Goal: Task Accomplishment & Management: Manage account settings

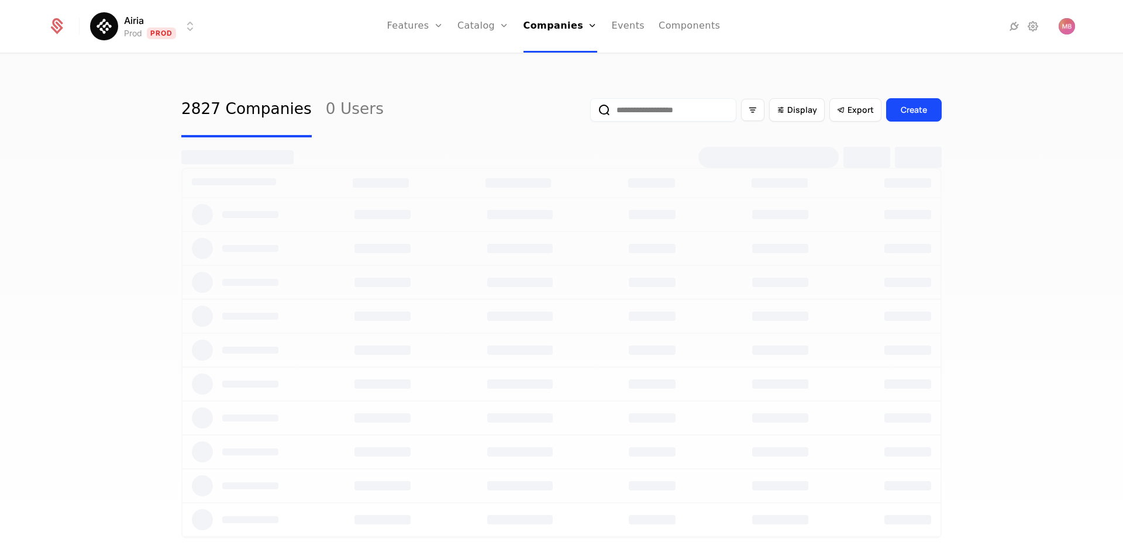
select select "***"
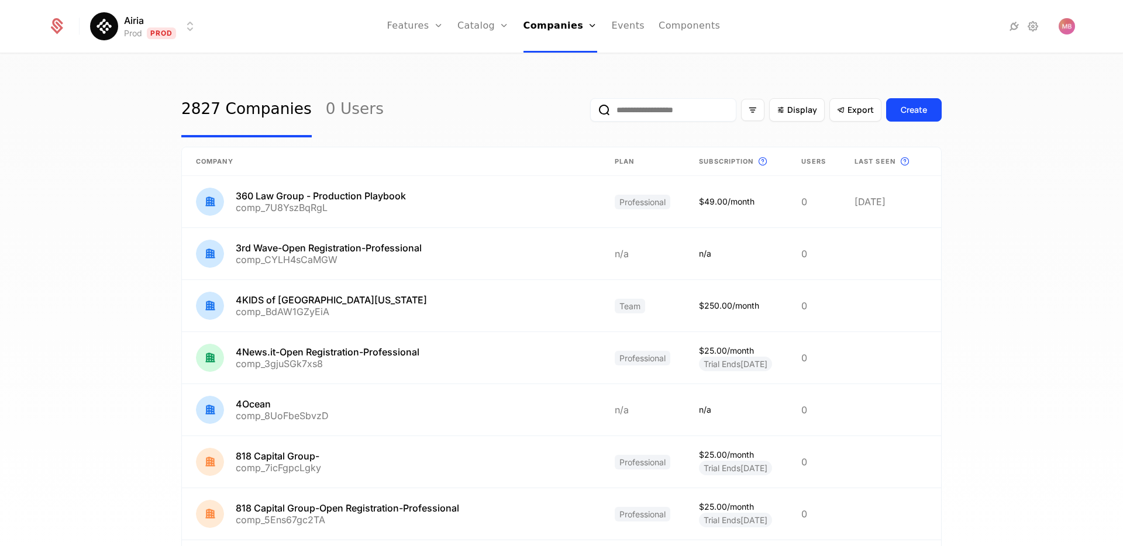
click at [639, 115] on input "email" at bounding box center [663, 109] width 146 height 23
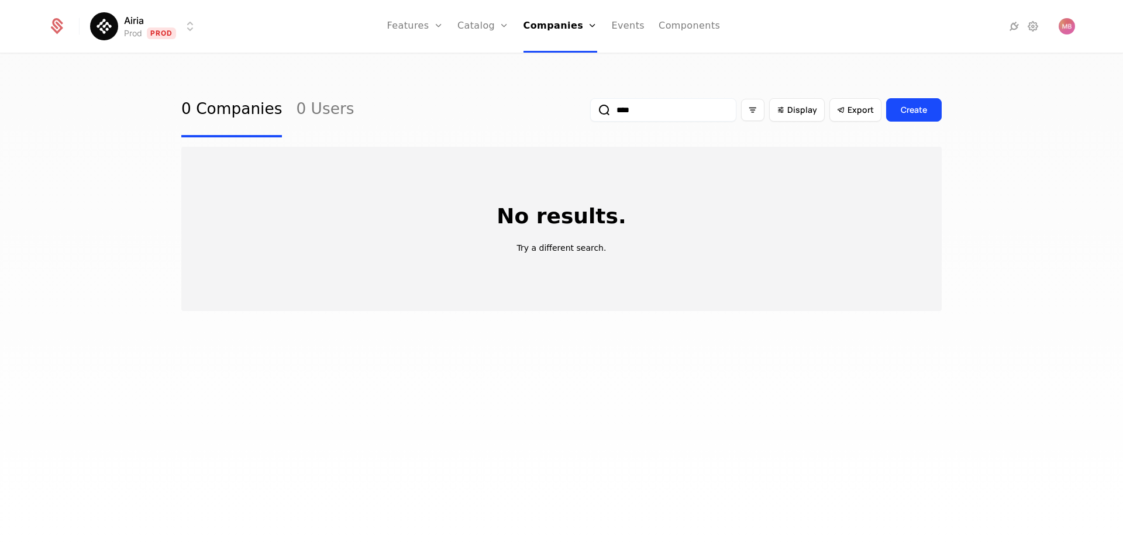
type input "***"
select select "***"
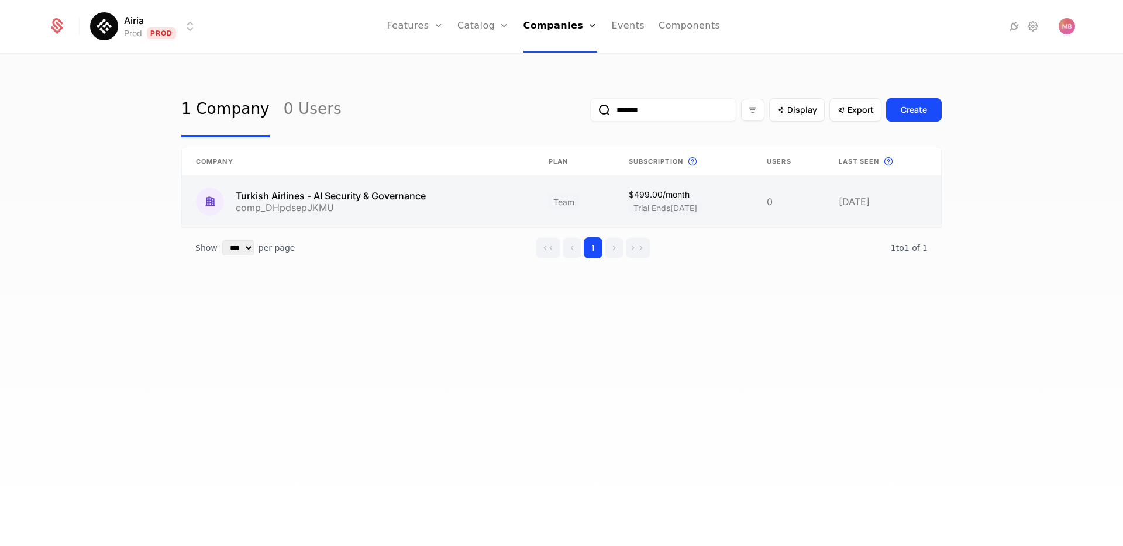
type input "*******"
click at [287, 194] on link at bounding box center [358, 201] width 353 height 51
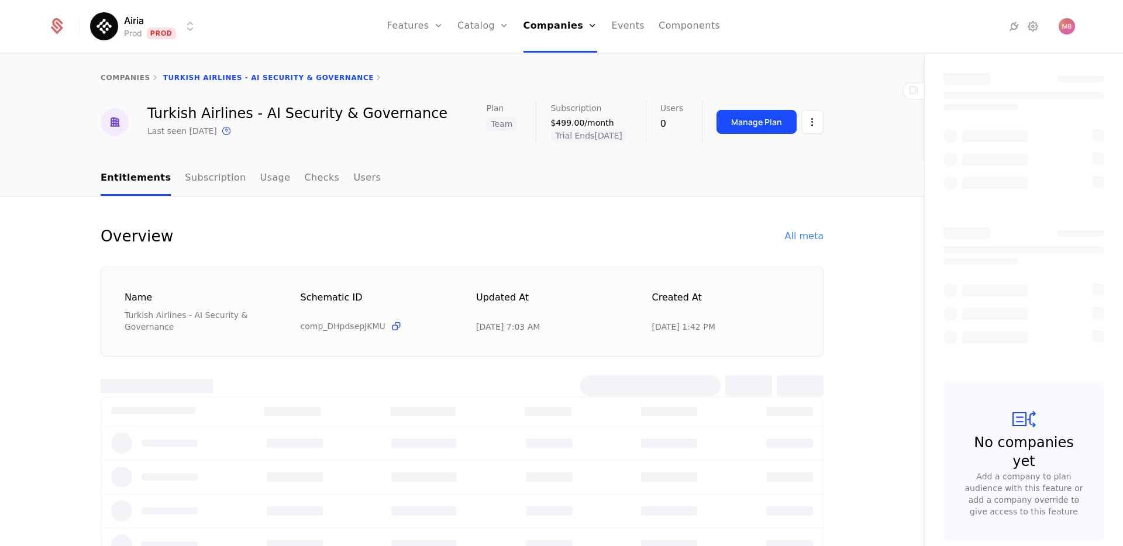
select select "***"
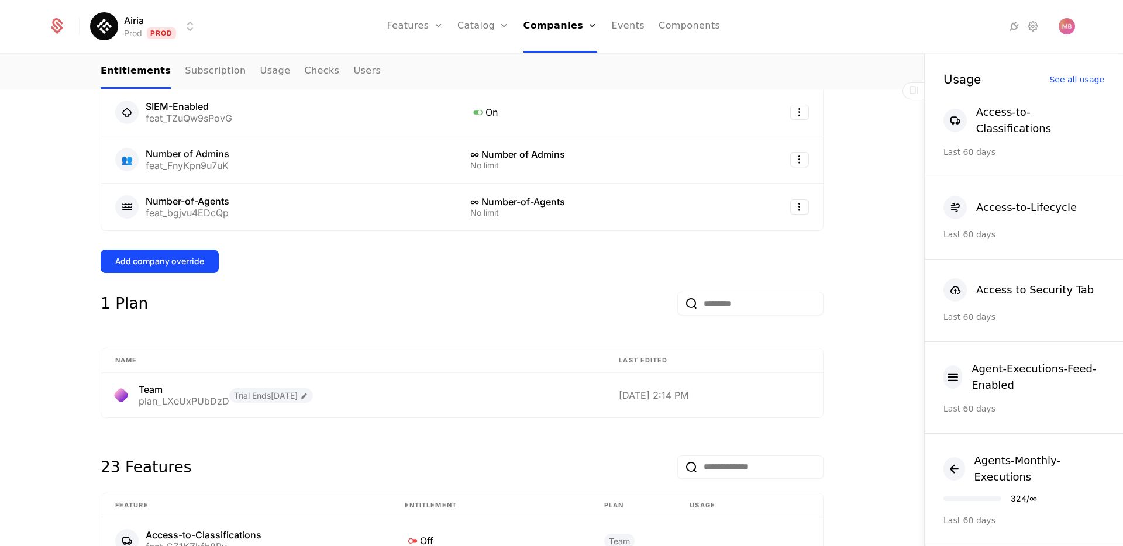
scroll to position [653, 0]
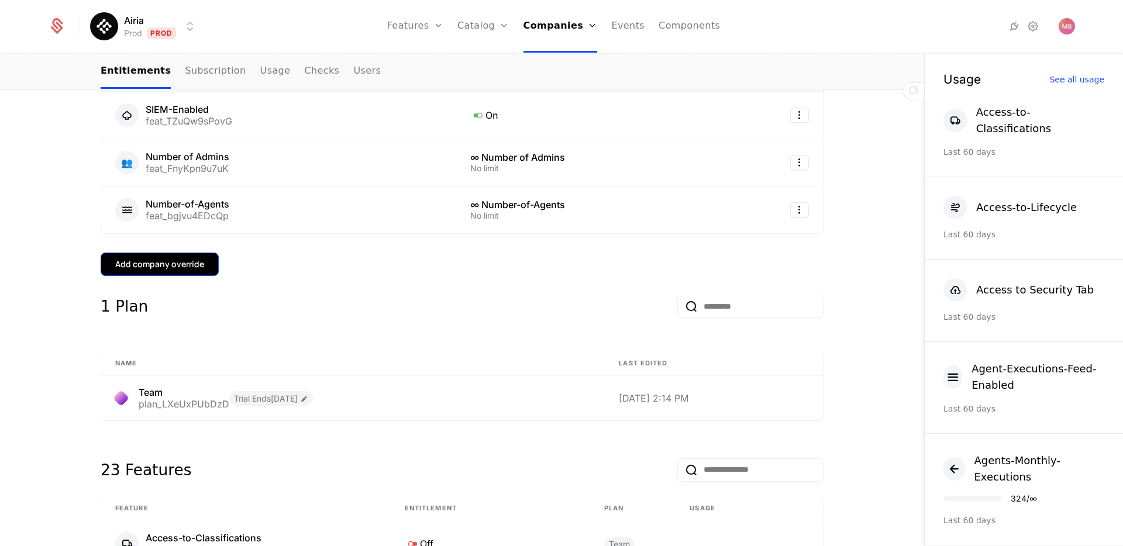
click at [179, 264] on div "Add company override" at bounding box center [159, 265] width 89 height 12
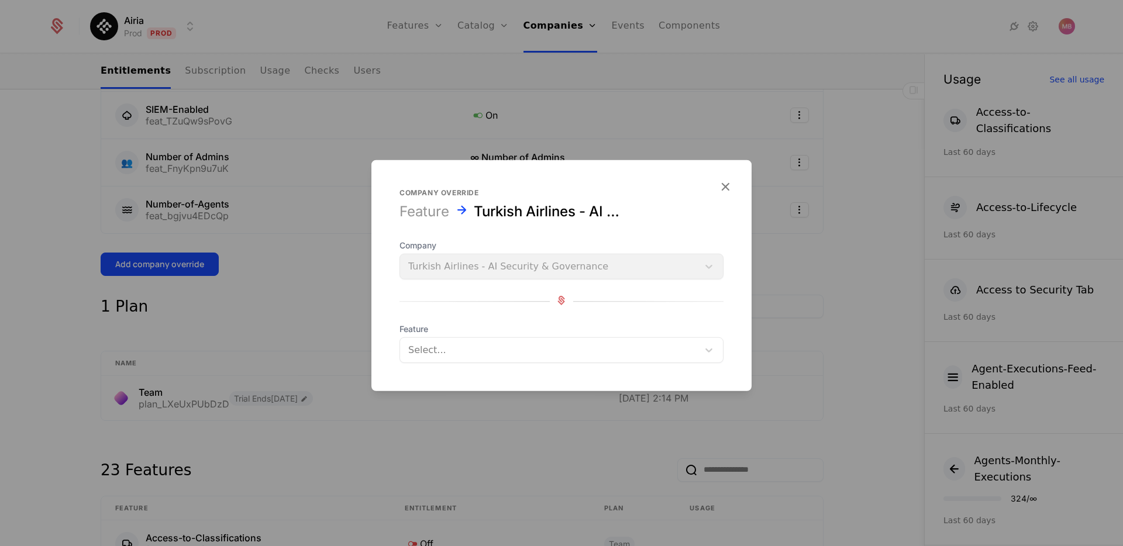
click at [449, 356] on div at bounding box center [549, 350] width 282 height 16
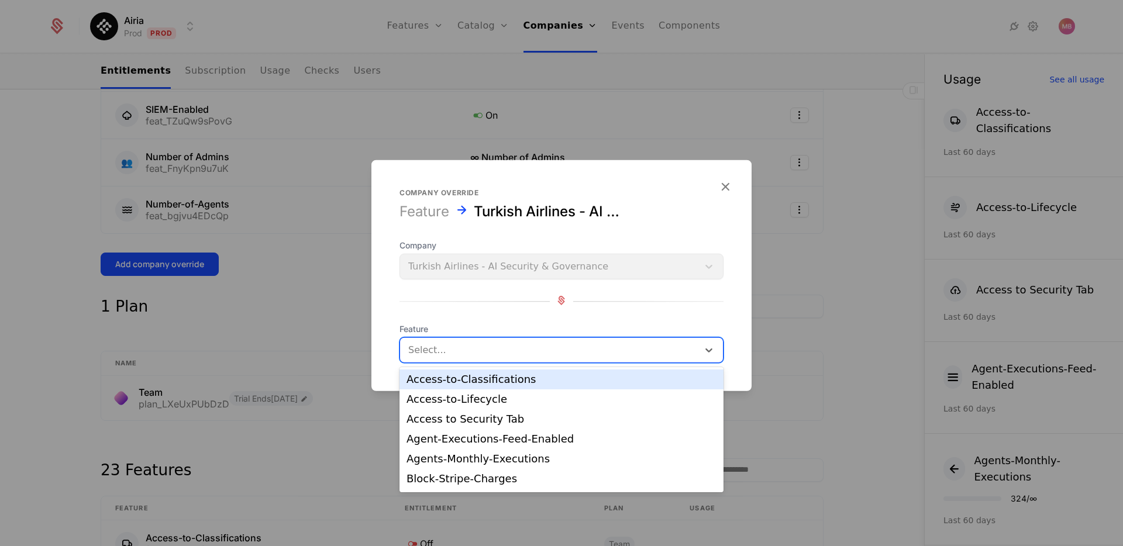
click at [459, 378] on div "Access-to-Classifications" at bounding box center [561, 379] width 310 height 11
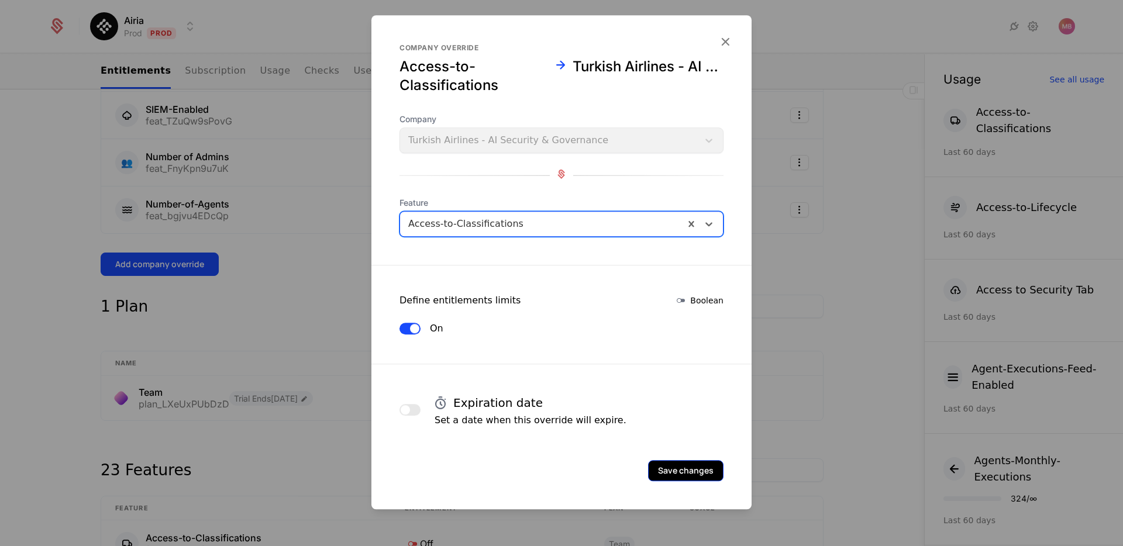
click at [693, 468] on button "Save changes" at bounding box center [685, 470] width 75 height 21
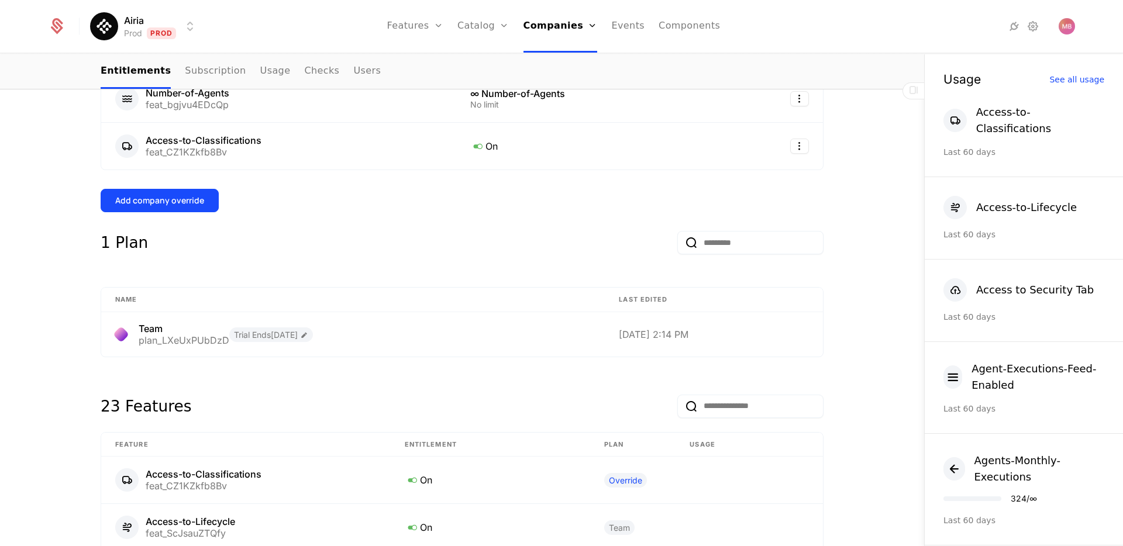
scroll to position [678, 0]
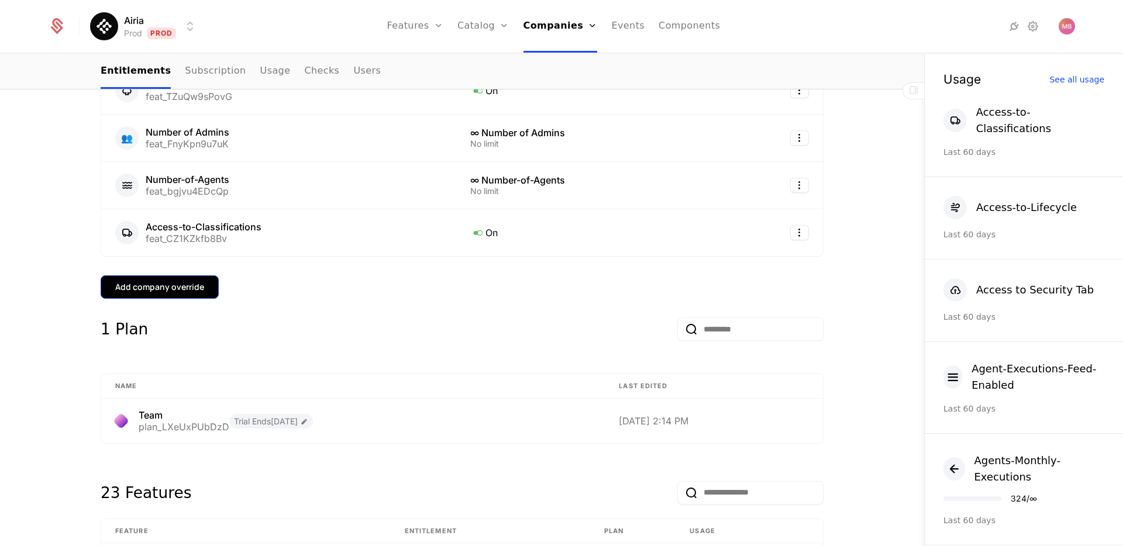
click at [162, 287] on div "Add company override" at bounding box center [159, 287] width 89 height 12
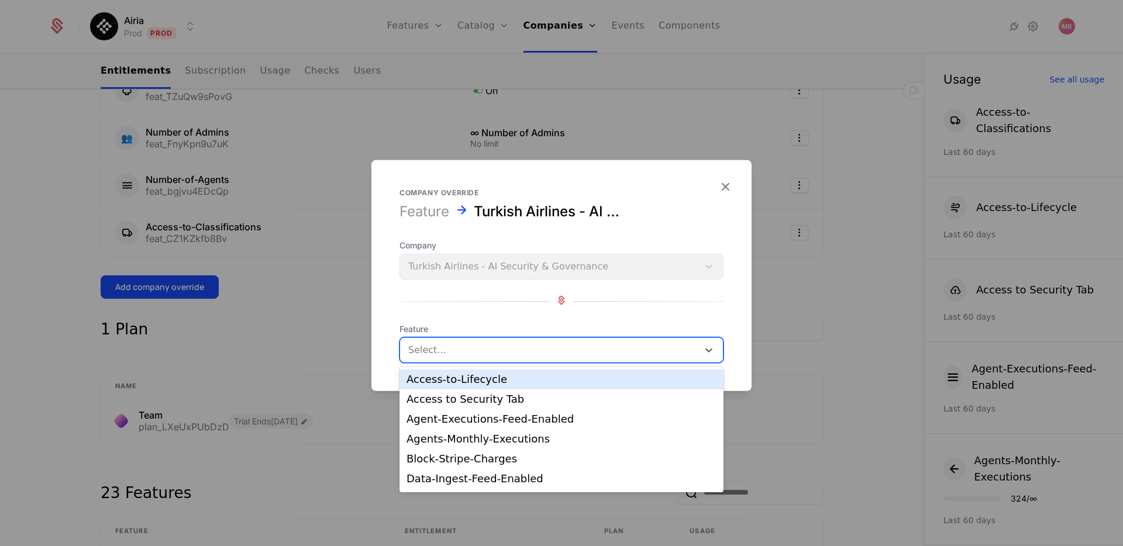
click at [426, 346] on div at bounding box center [549, 350] width 282 height 16
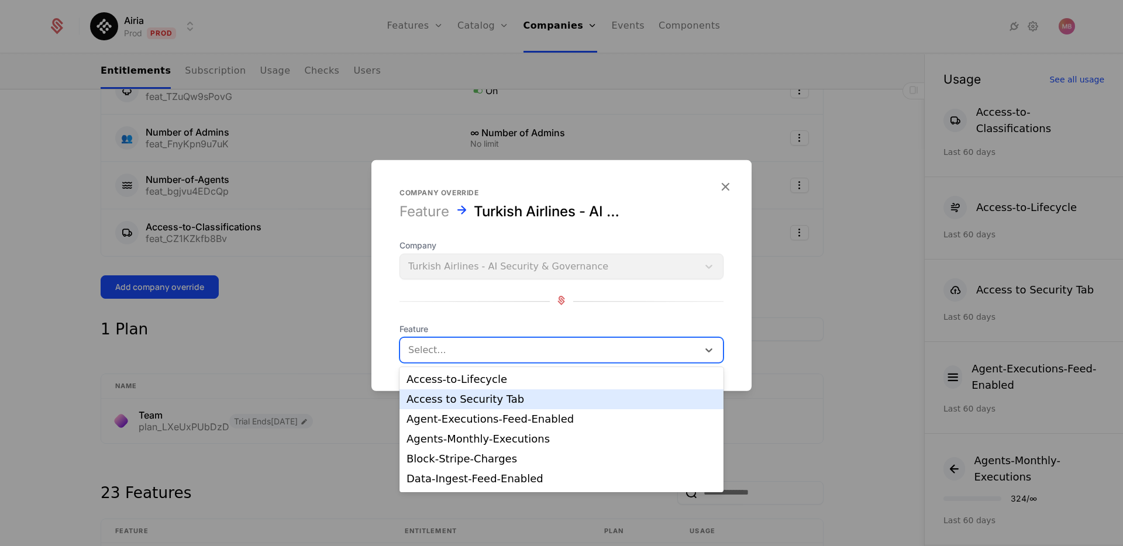
click at [457, 398] on div "Access to Security Tab" at bounding box center [561, 399] width 310 height 11
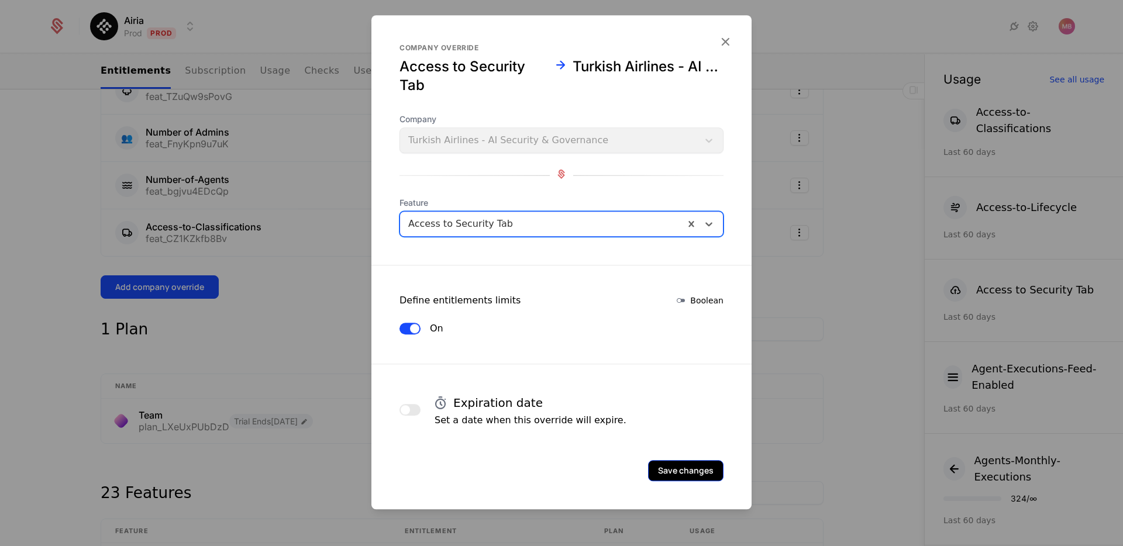
click at [682, 473] on button "Save changes" at bounding box center [685, 470] width 75 height 21
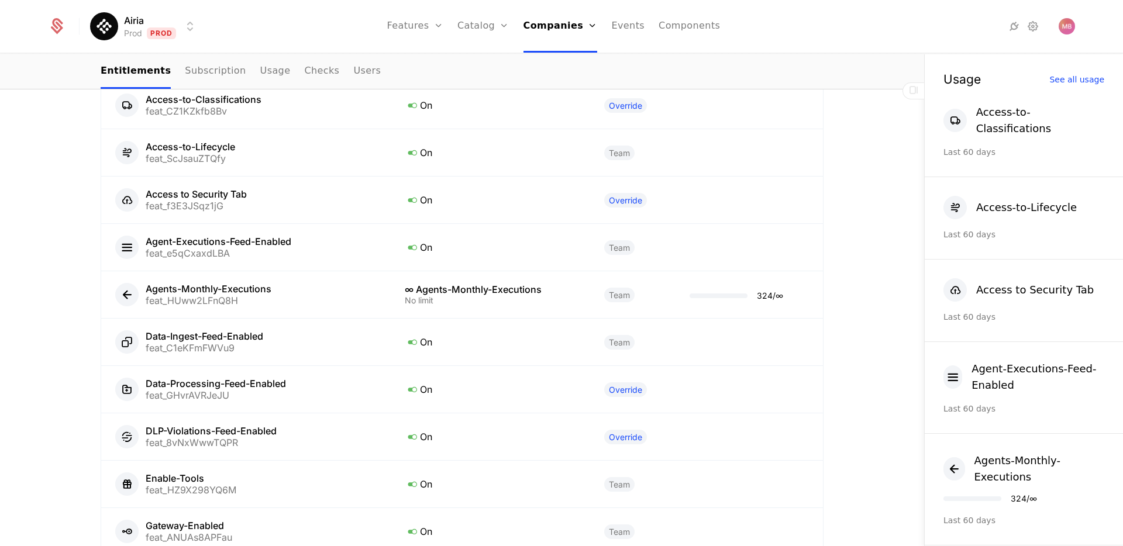
scroll to position [743, 0]
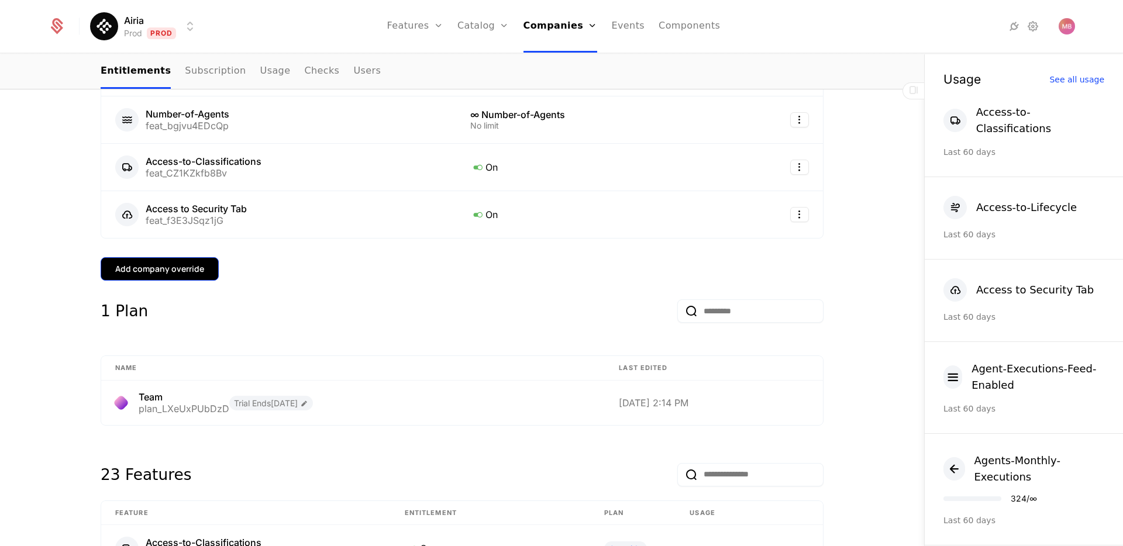
click at [187, 270] on div "Add company override" at bounding box center [159, 269] width 89 height 12
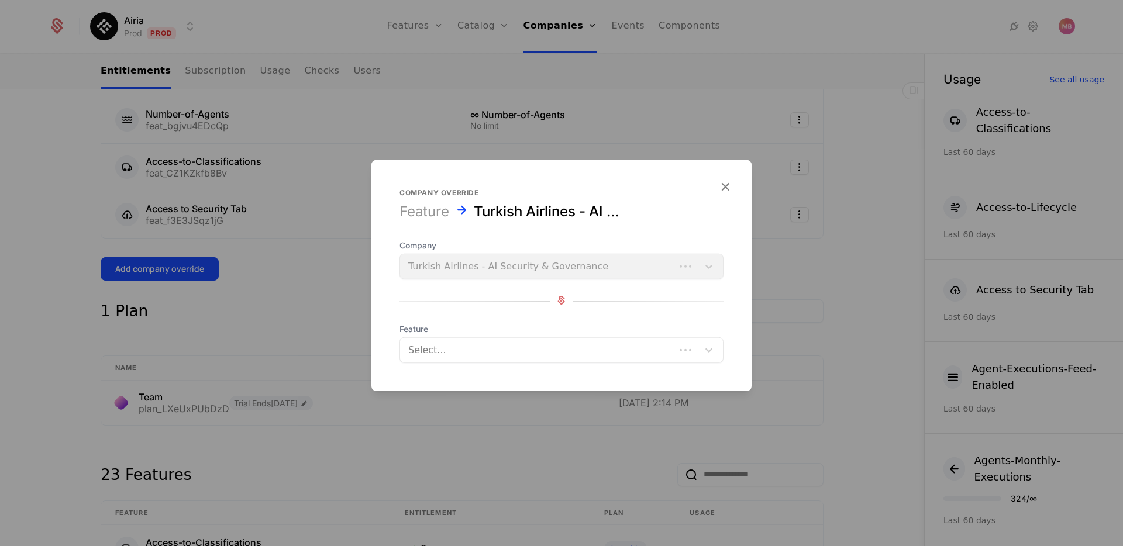
click at [436, 355] on div at bounding box center [537, 350] width 259 height 16
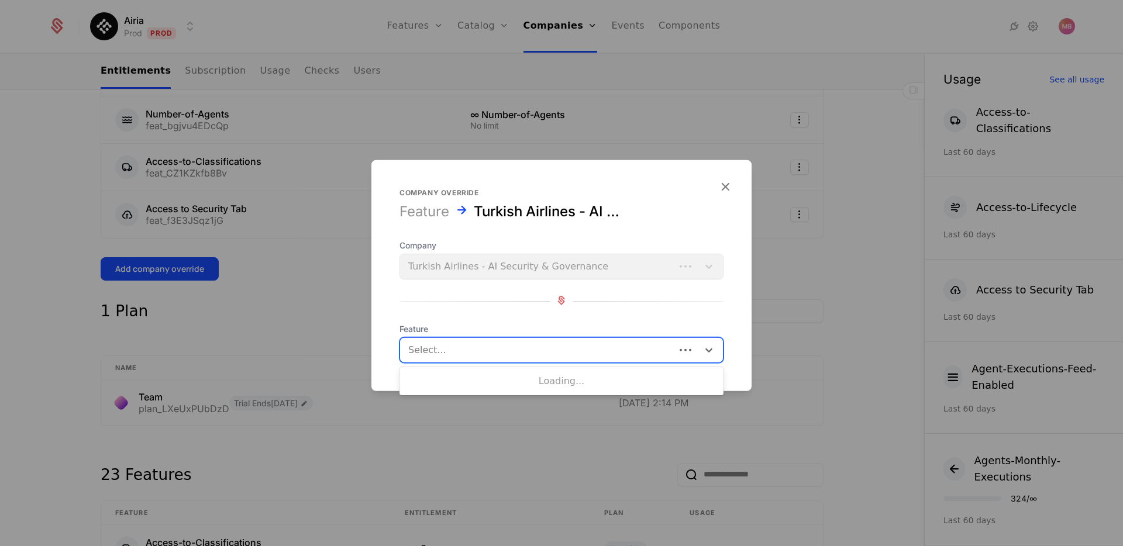
click at [468, 352] on div at bounding box center [537, 350] width 259 height 16
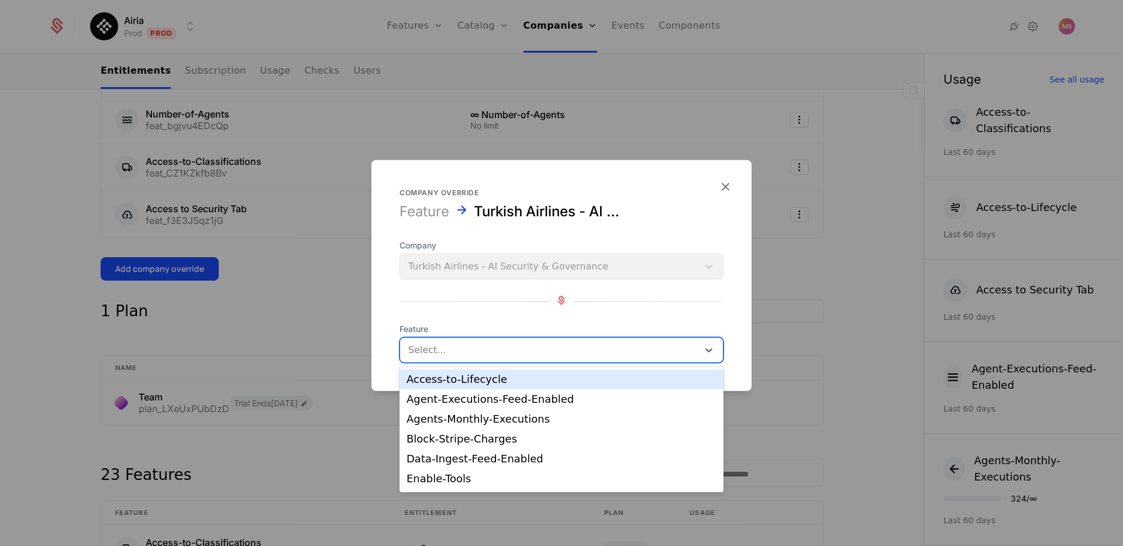
click at [468, 352] on div at bounding box center [549, 350] width 282 height 16
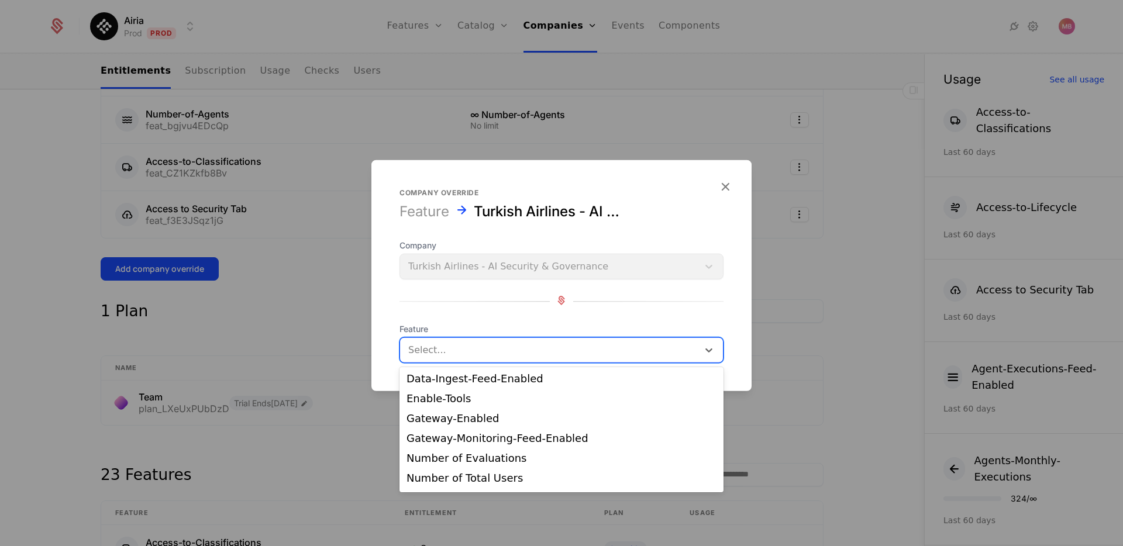
scroll to position [81, 0]
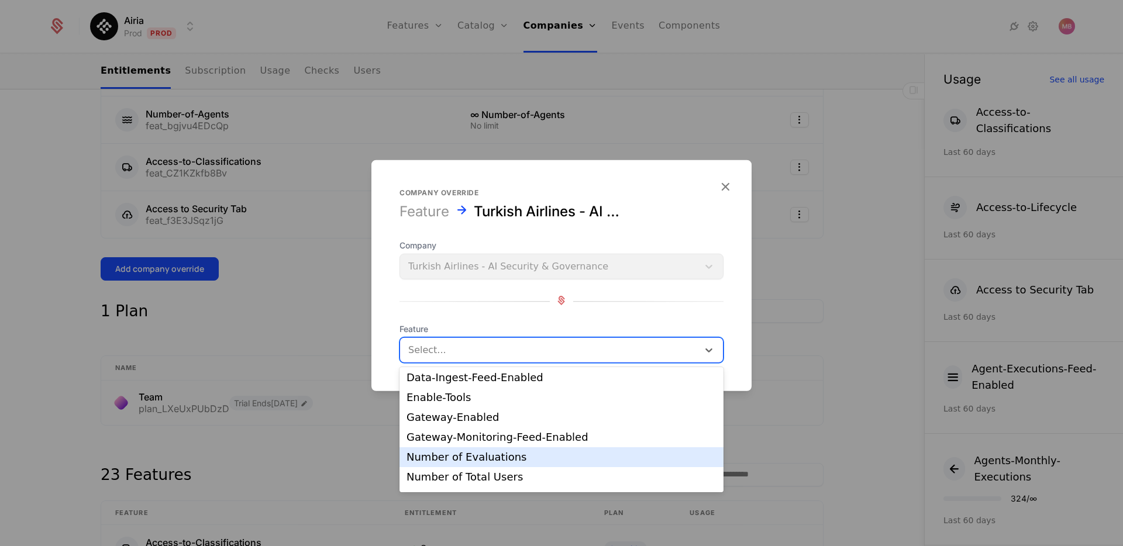
click at [485, 452] on div "Number of Evaluations" at bounding box center [561, 457] width 310 height 11
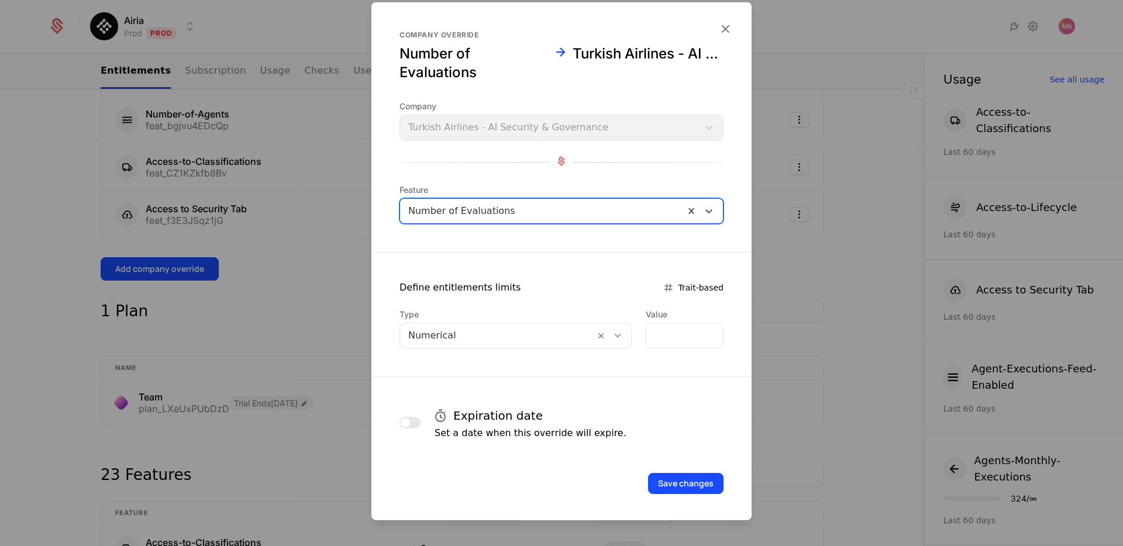
click at [618, 334] on div at bounding box center [618, 335] width 20 height 13
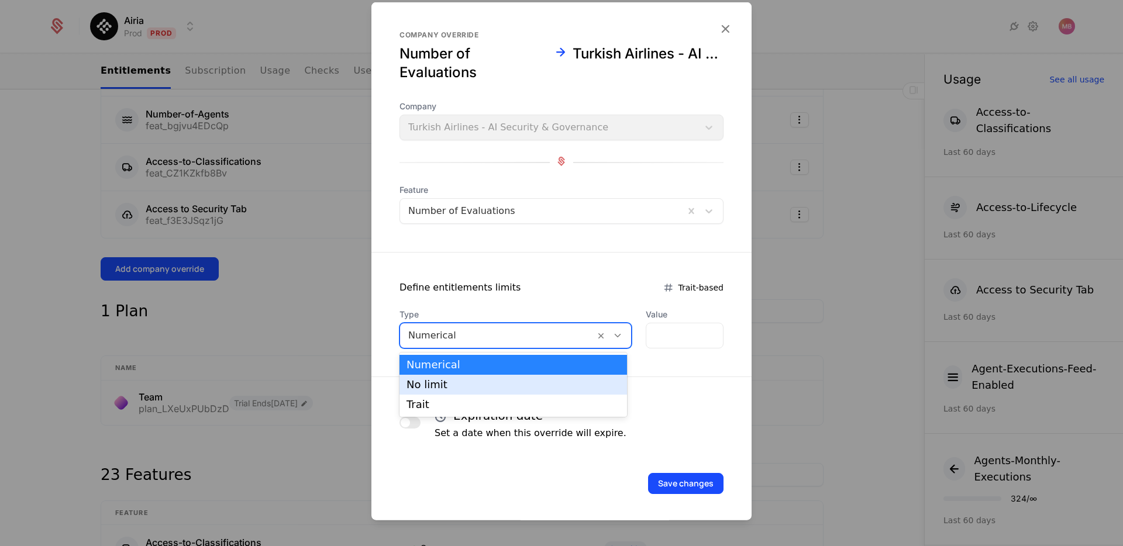
click at [568, 387] on div "No limit" at bounding box center [512, 385] width 213 height 11
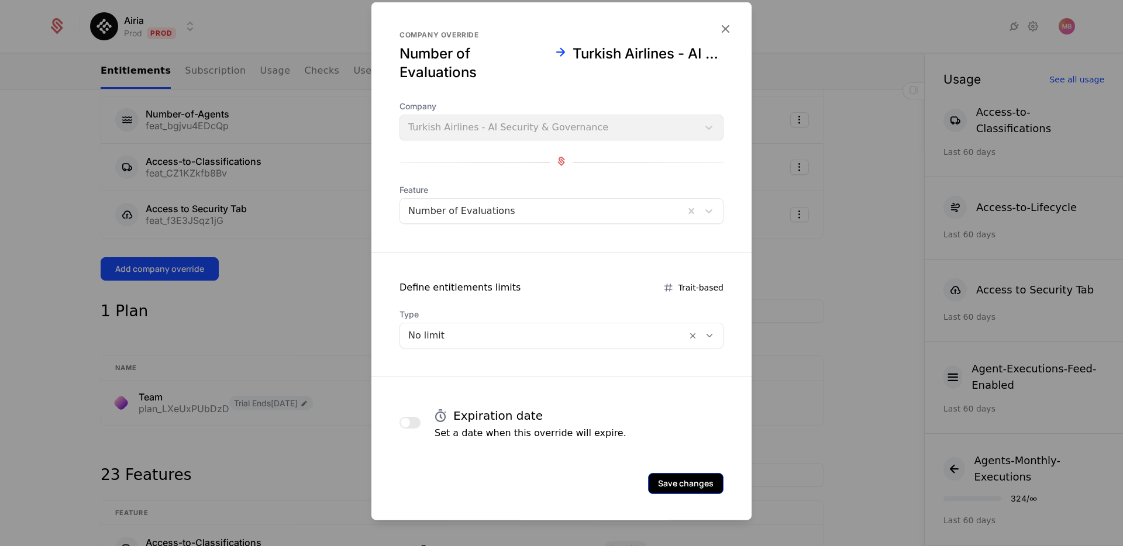
click at [693, 485] on button "Save changes" at bounding box center [685, 483] width 75 height 21
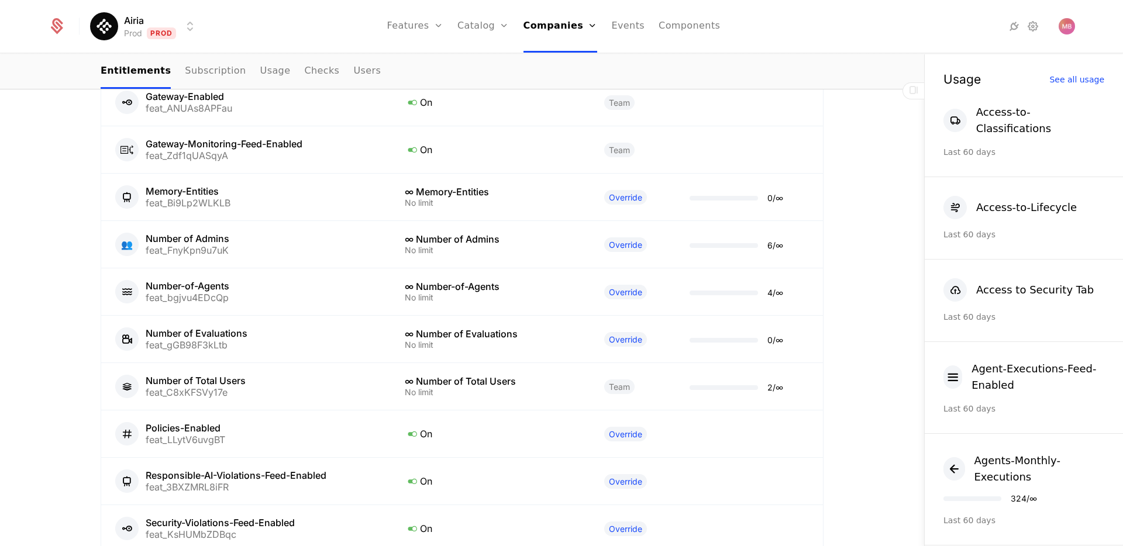
scroll to position [1647, 0]
